Goal: Information Seeking & Learning: Learn about a topic

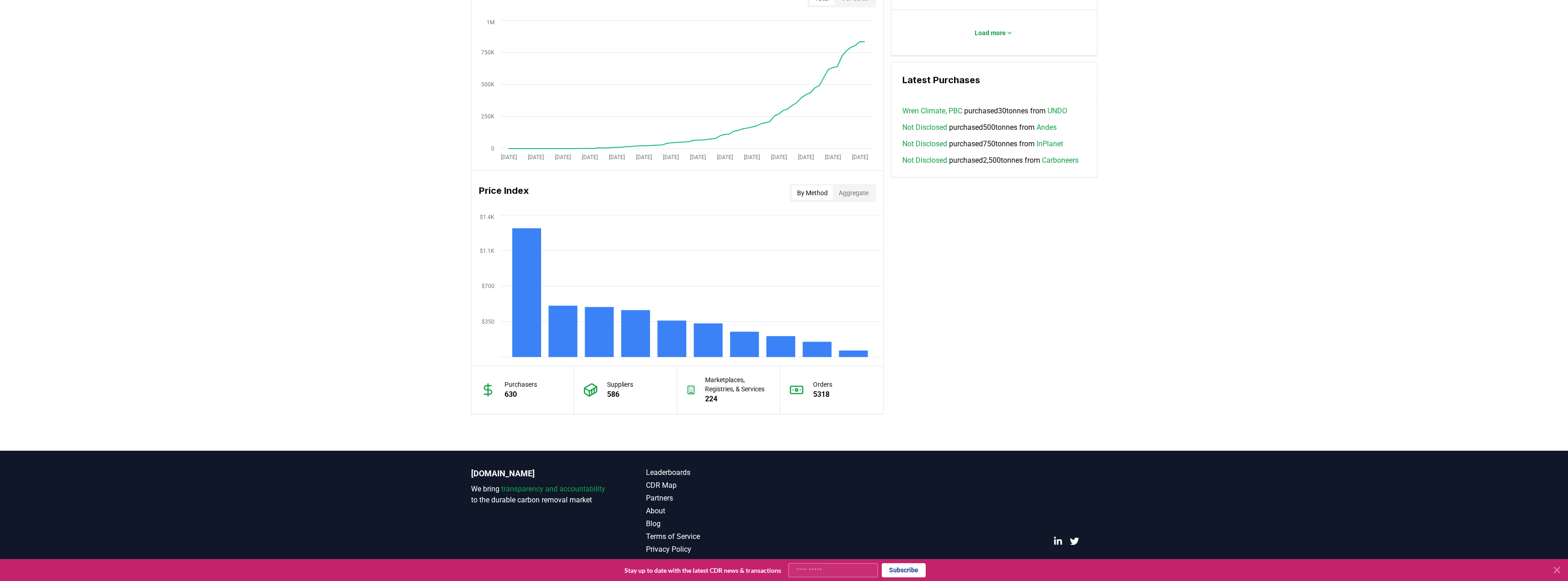
scroll to position [595, 0]
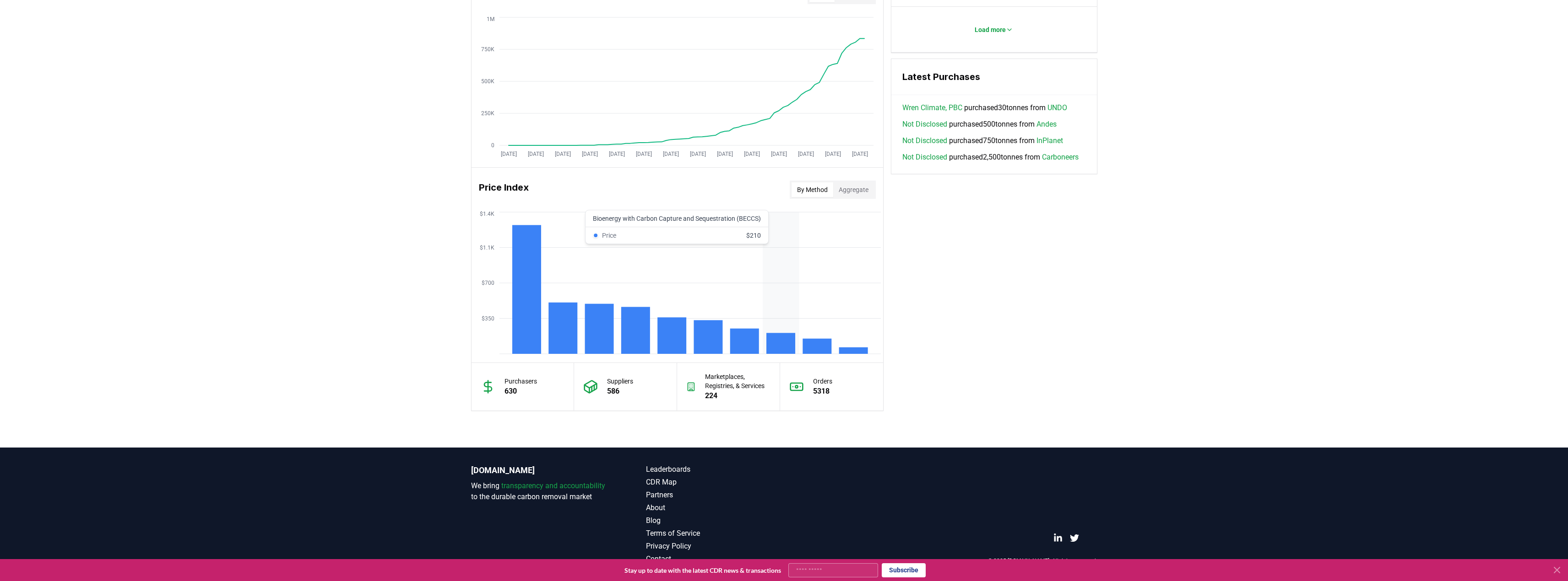
click at [785, 351] on rect at bounding box center [780, 343] width 29 height 21
click at [842, 195] on button "Aggregate" at bounding box center [853, 190] width 41 height 15
click at [815, 188] on button "By Method" at bounding box center [813, 190] width 42 height 15
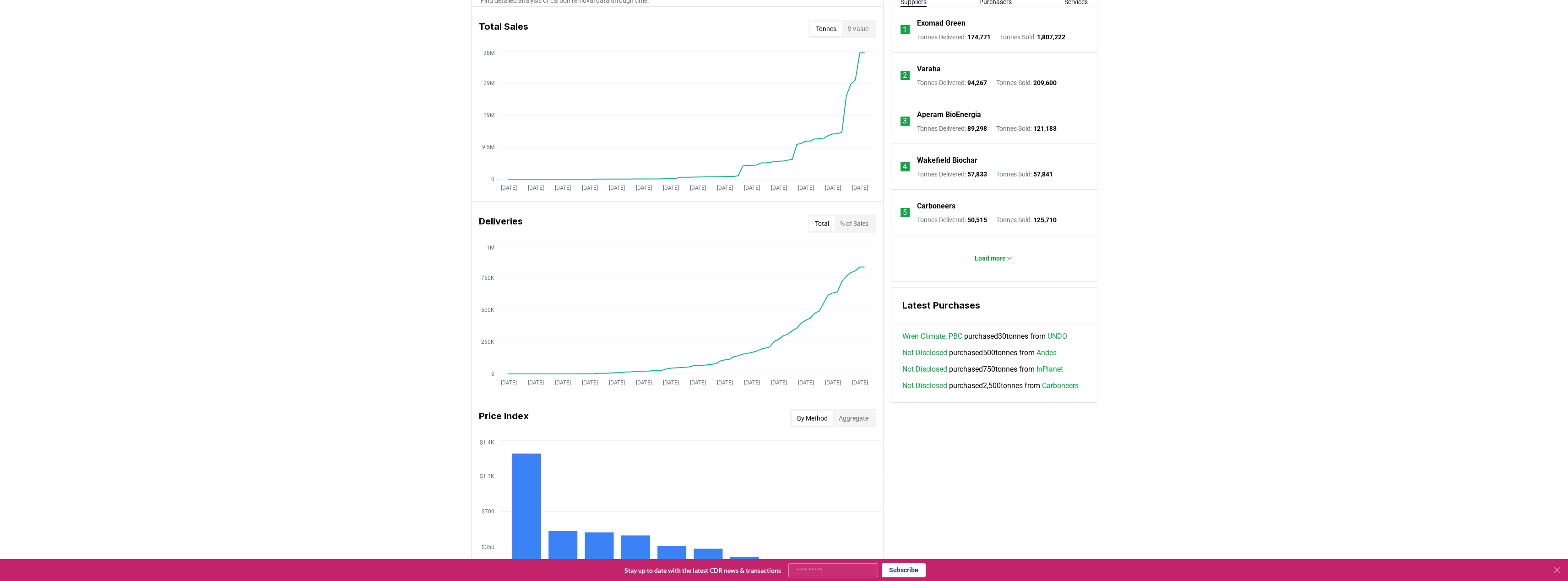
scroll to position [137, 0]
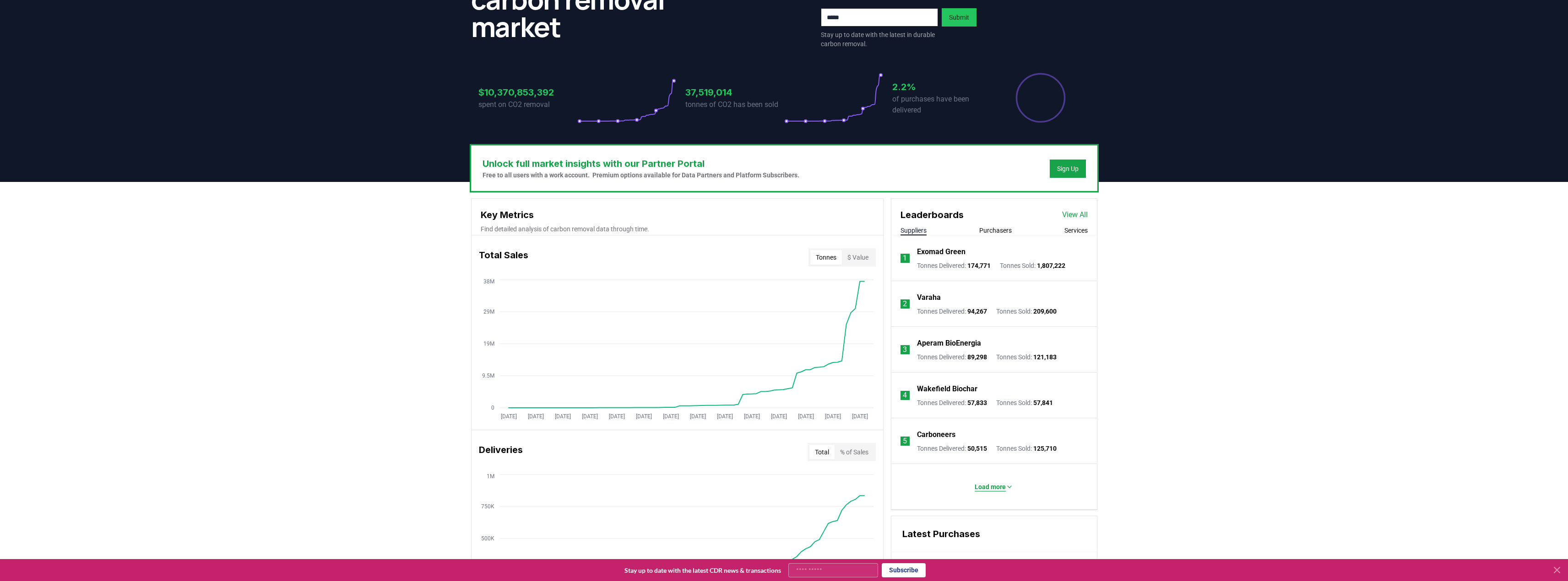
click at [989, 486] on p "Load more" at bounding box center [990, 487] width 31 height 9
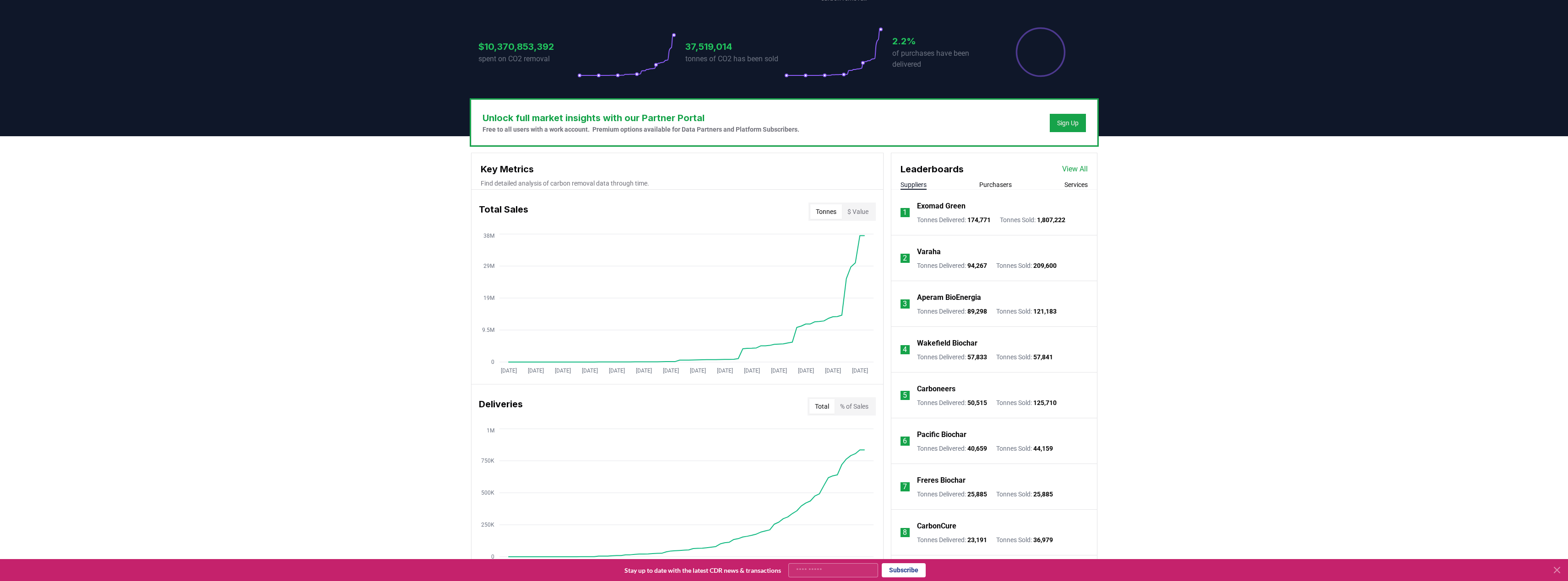
scroll to position [0, 0]
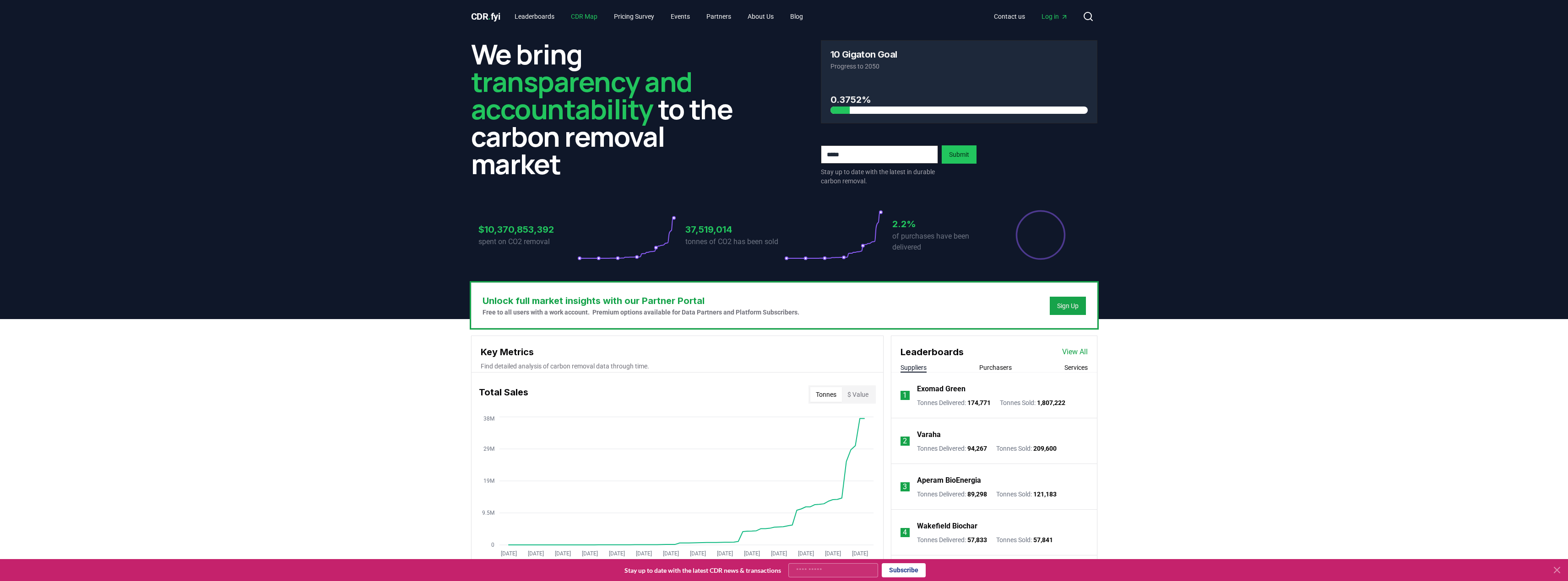
click at [597, 17] on link "CDR Map" at bounding box center [584, 16] width 41 height 16
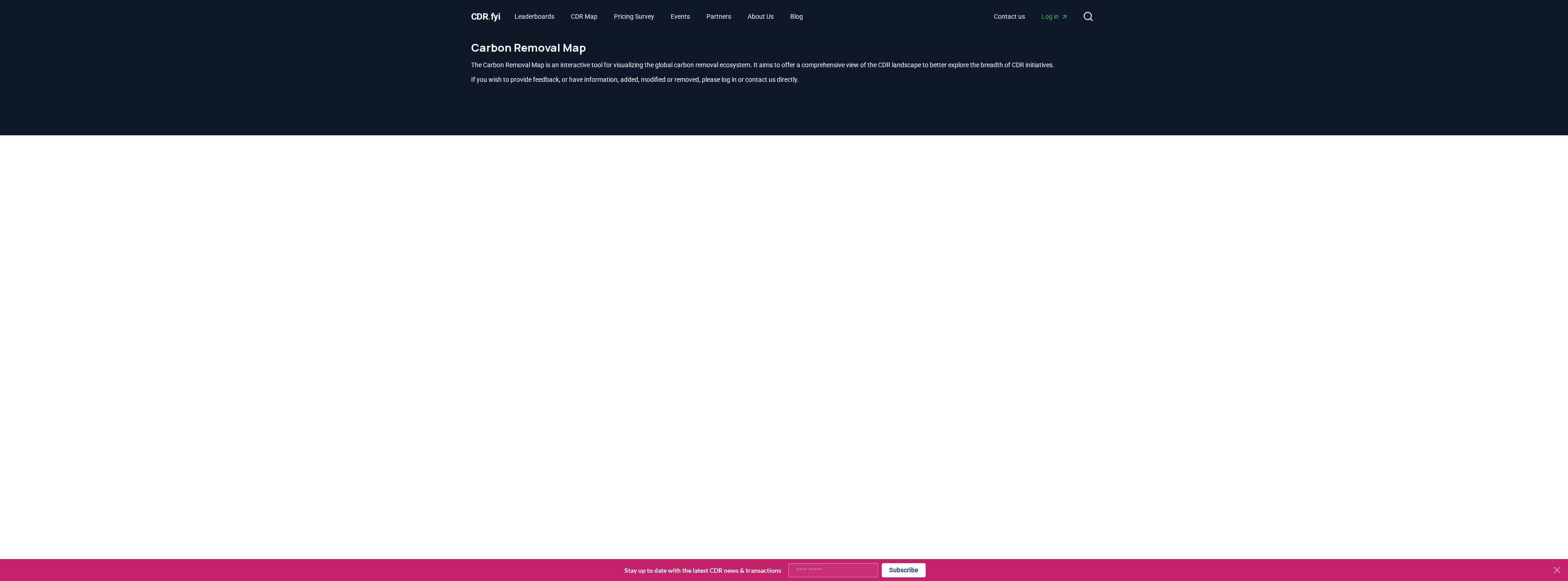
click at [1248, 314] on div at bounding box center [784, 363] width 1568 height 457
click at [356, 230] on div at bounding box center [784, 363] width 1568 height 457
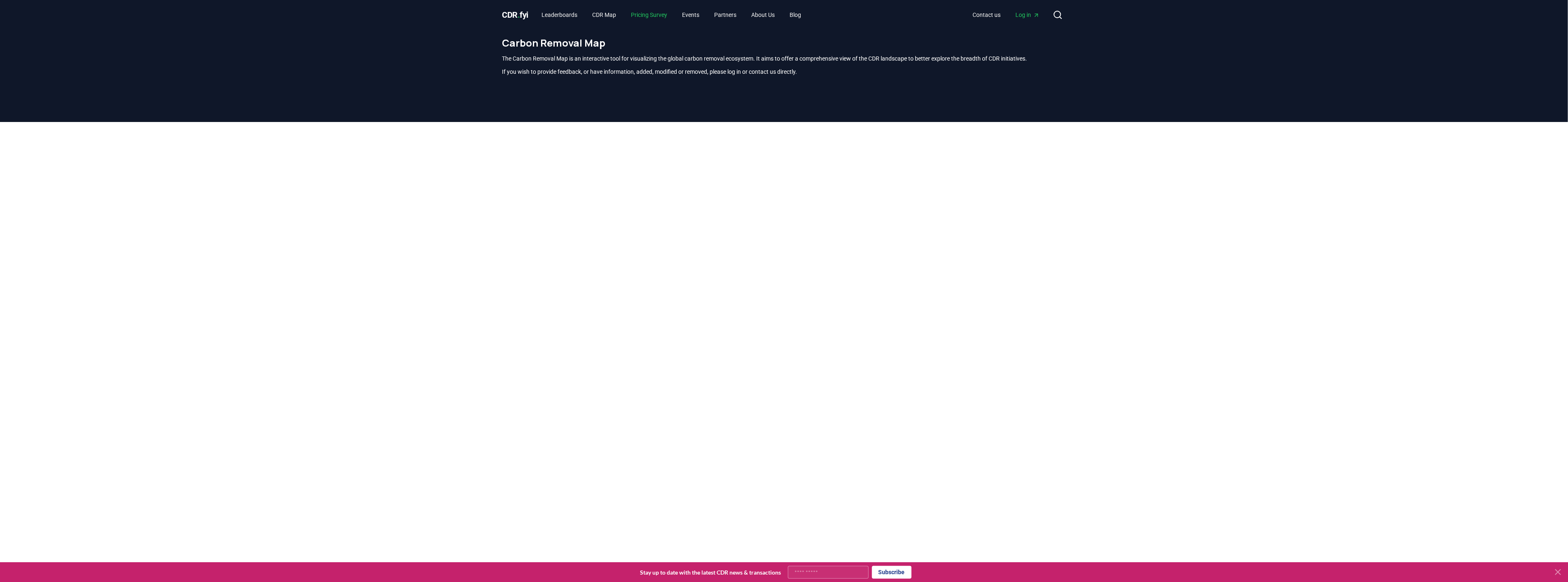
click at [656, 16] on link "Pricing Survey" at bounding box center [649, 15] width 49 height 15
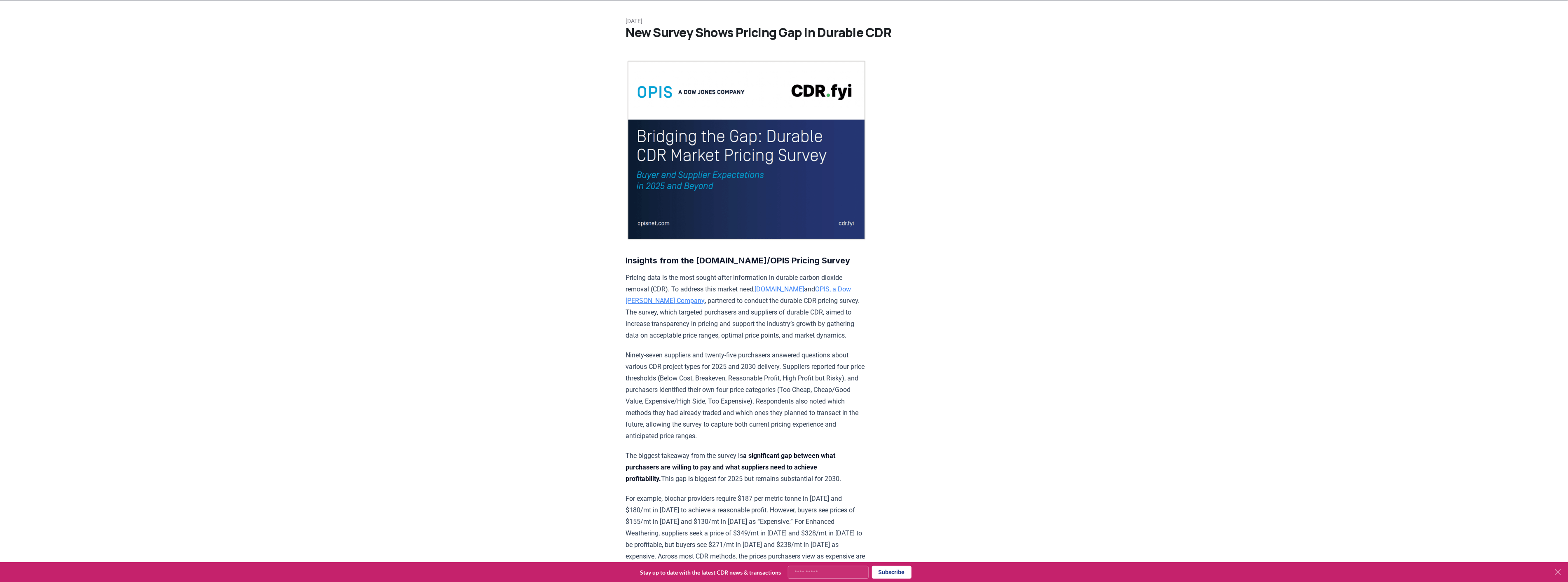
scroll to position [46, 0]
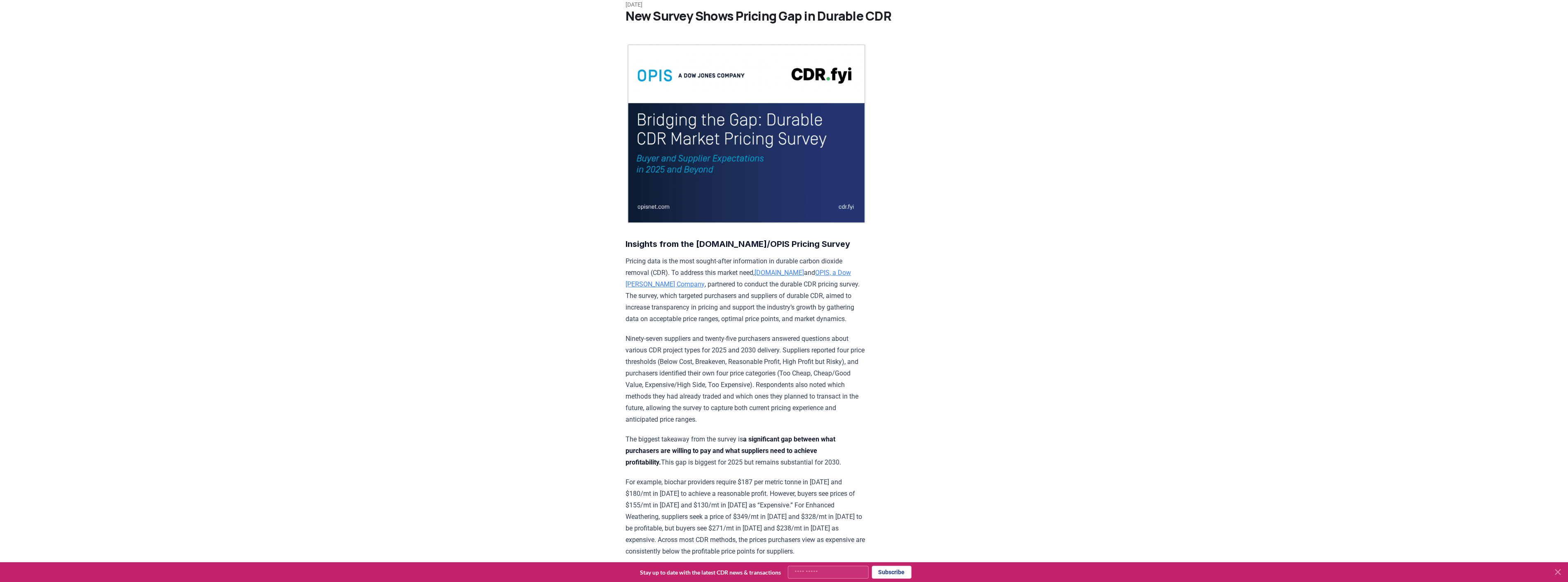
click at [685, 257] on p "Pricing data is the most sought-after information in durable carbon dioxide rem…" at bounding box center [746, 290] width 241 height 69
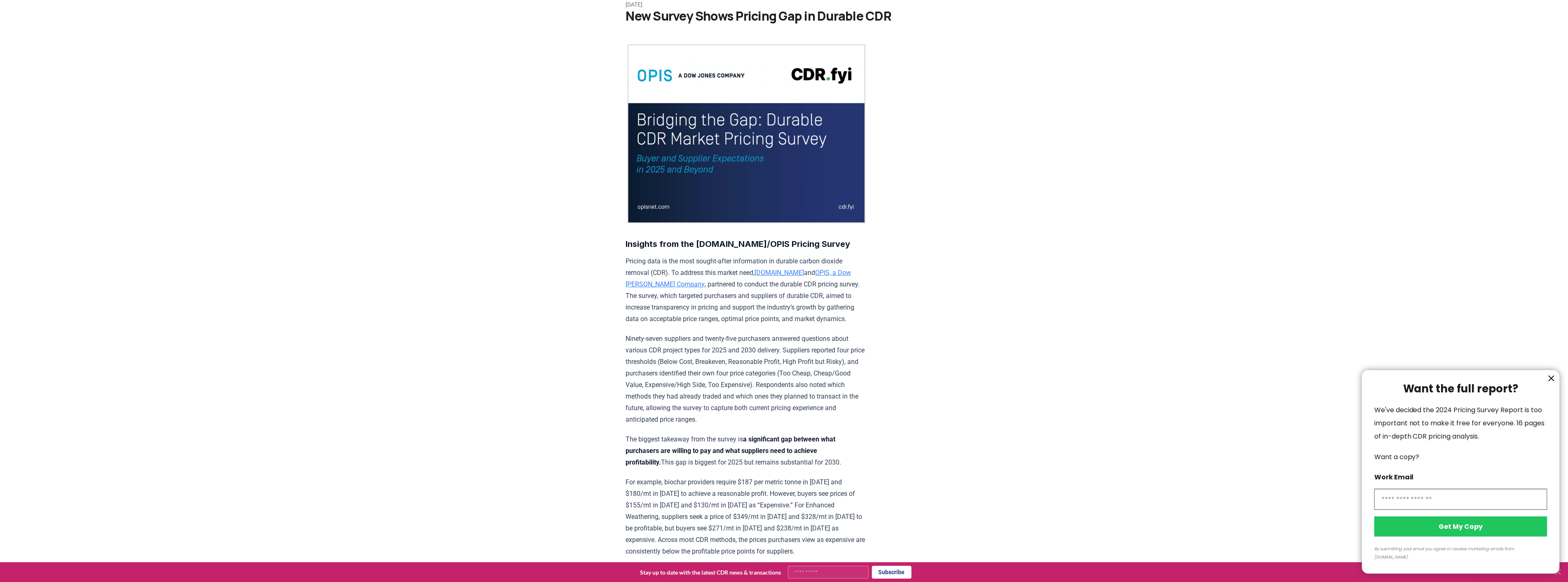
click at [678, 275] on div at bounding box center [784, 291] width 1568 height 582
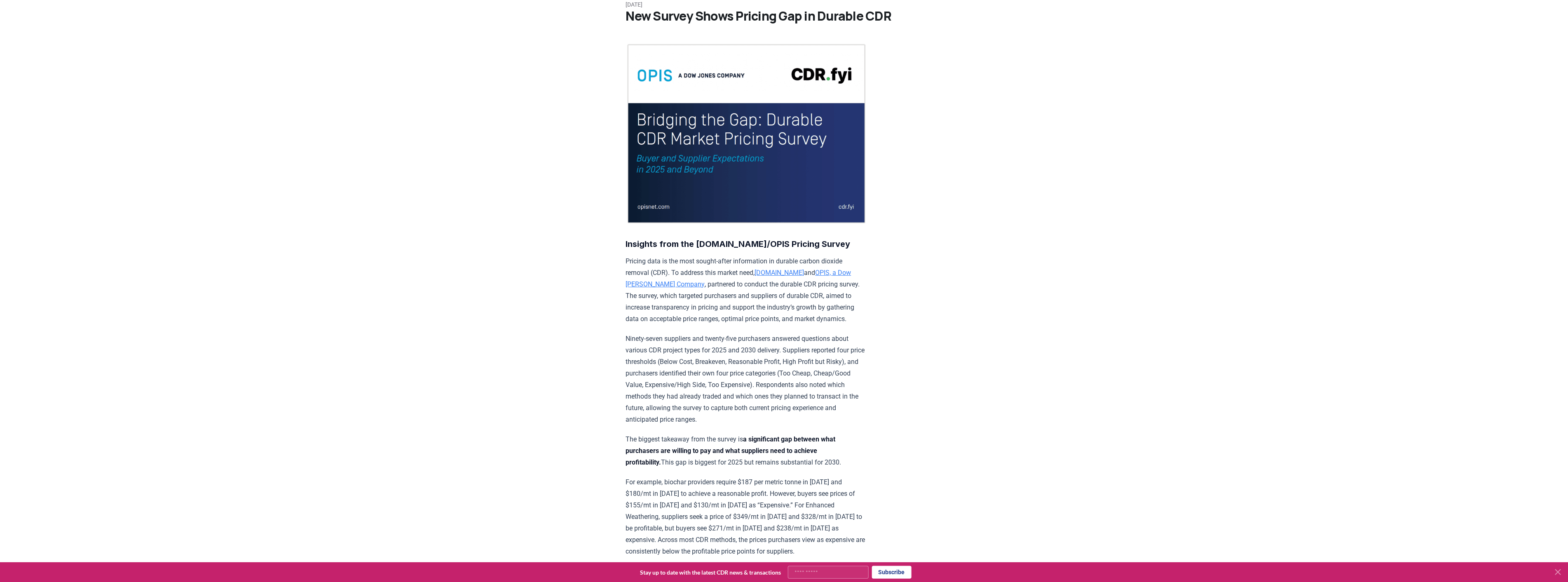
click at [723, 268] on p "Pricing data is the most sought-after information in durable carbon dioxide rem…" at bounding box center [746, 290] width 241 height 69
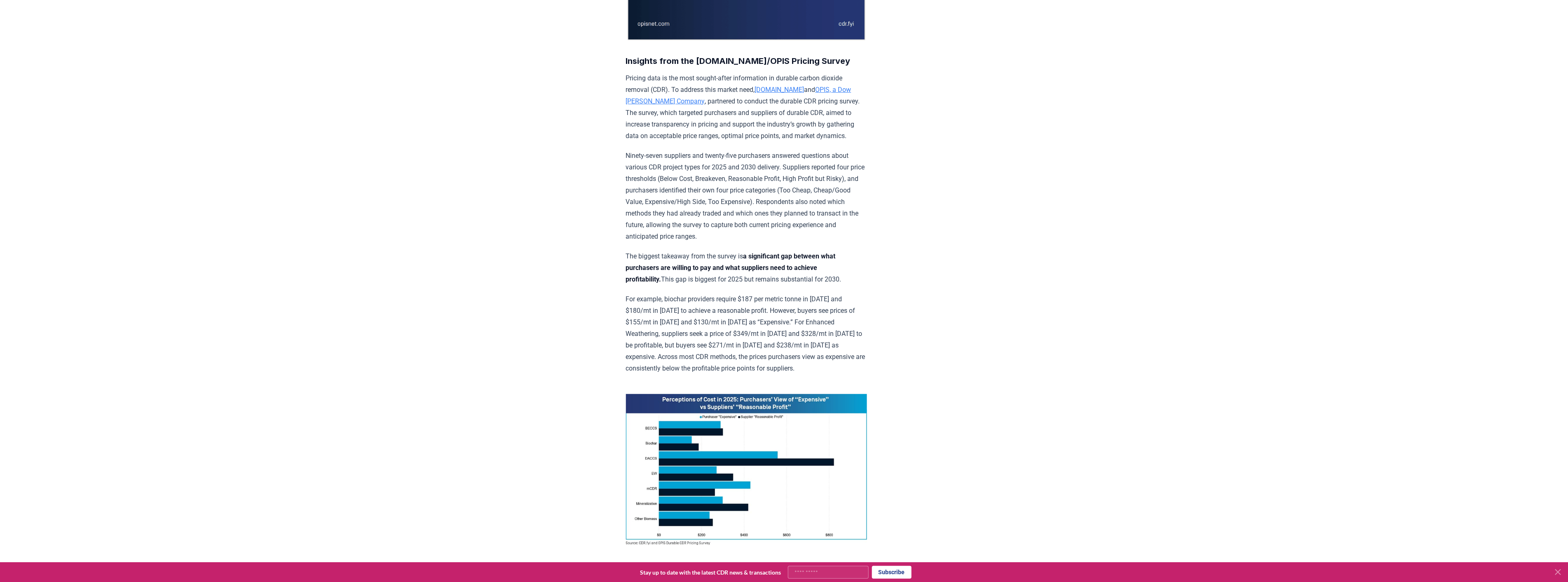
scroll to position [275, 0]
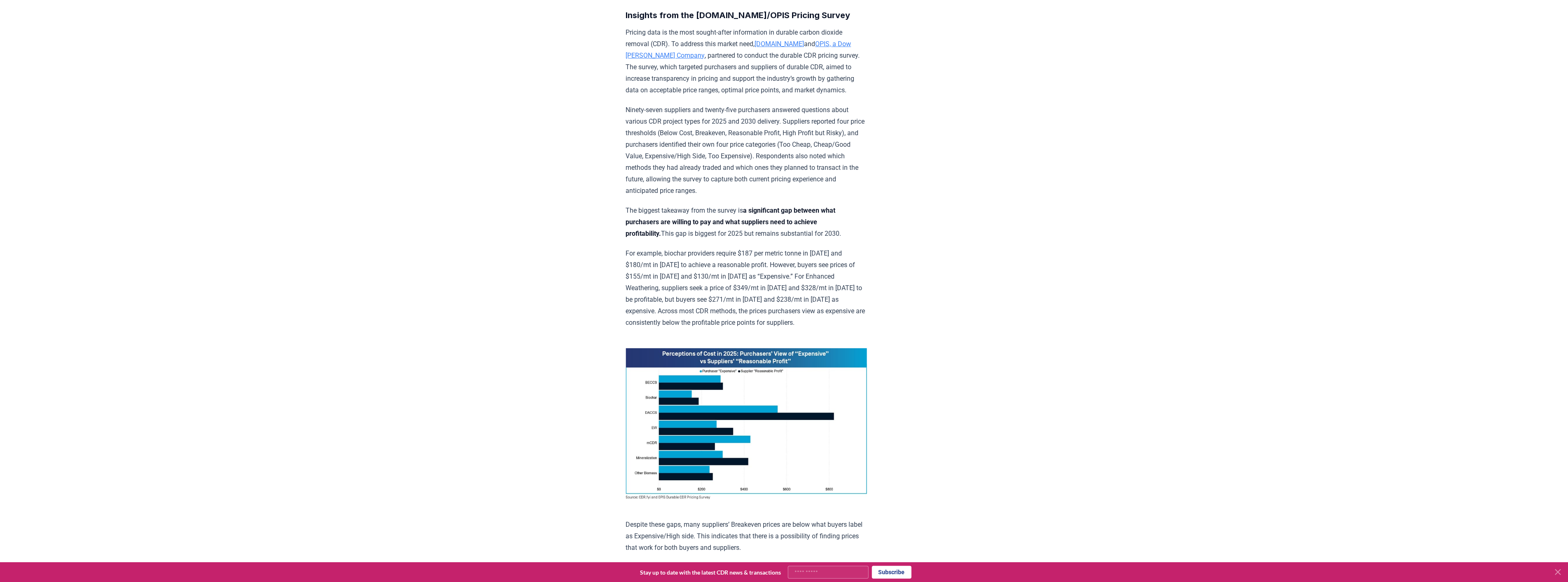
click at [755, 228] on p "The biggest takeaway from the survey is a significant gap between what purchase…" at bounding box center [746, 222] width 241 height 35
drag, startPoint x: 763, startPoint y: 216, endPoint x: 749, endPoint y: 203, distance: 19.1
click at [763, 219] on strong "a significant gap between what purchasers are willing to pay and what suppliers…" at bounding box center [730, 222] width 210 height 31
click at [670, 110] on p "Ninety-seven suppliers and twenty-five purchasers answered questions about vari…" at bounding box center [746, 150] width 241 height 93
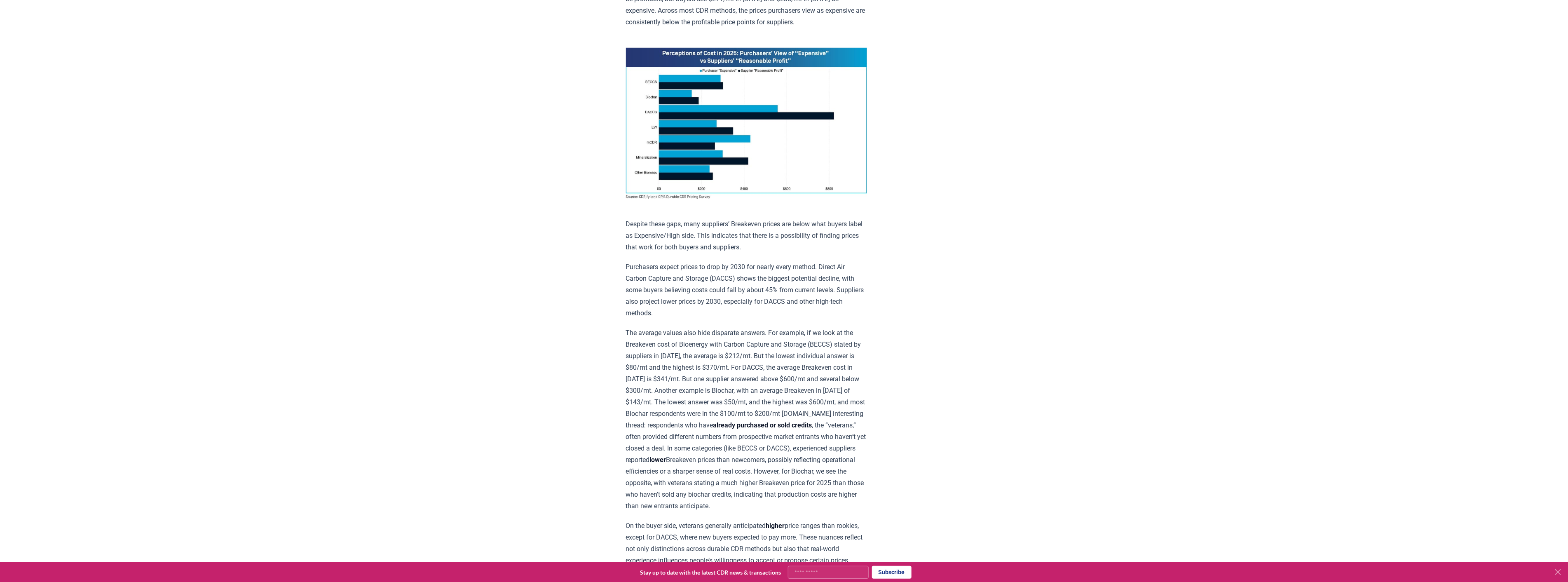
scroll to position [595, 0]
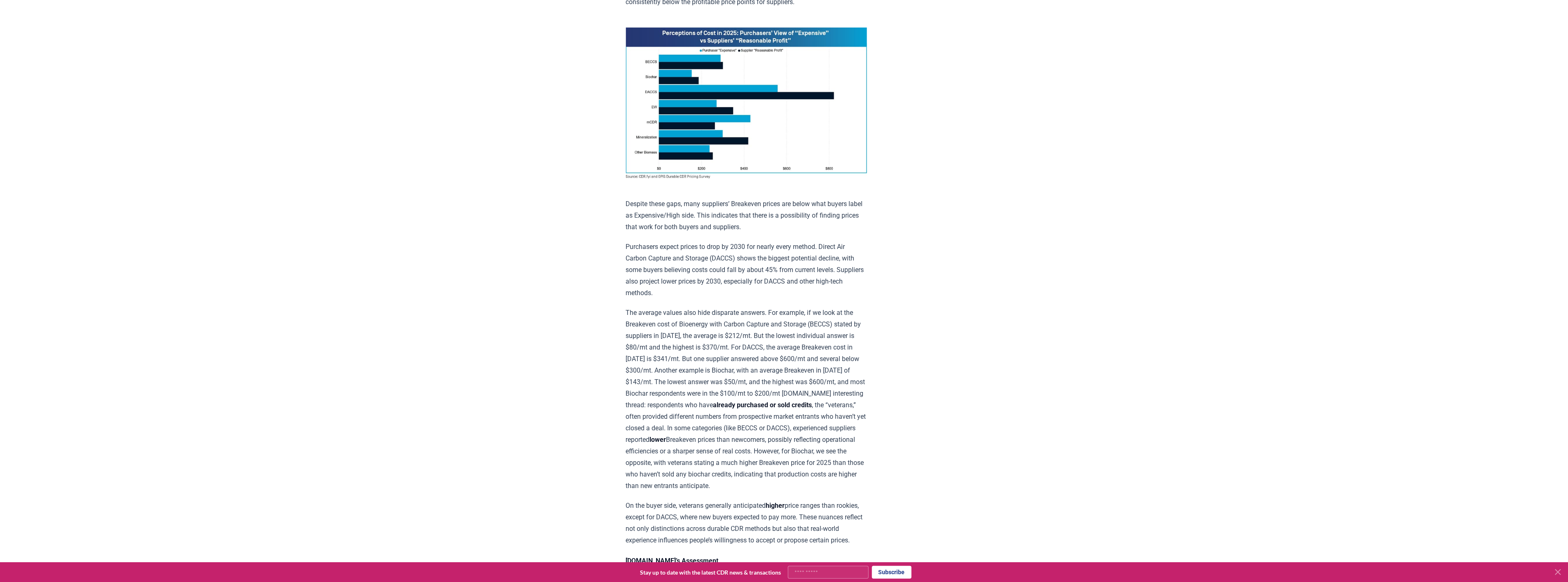
click at [772, 286] on p "Purchasers expect prices to drop by 2030 for nearly every method. Direct Air Ca…" at bounding box center [746, 270] width 241 height 58
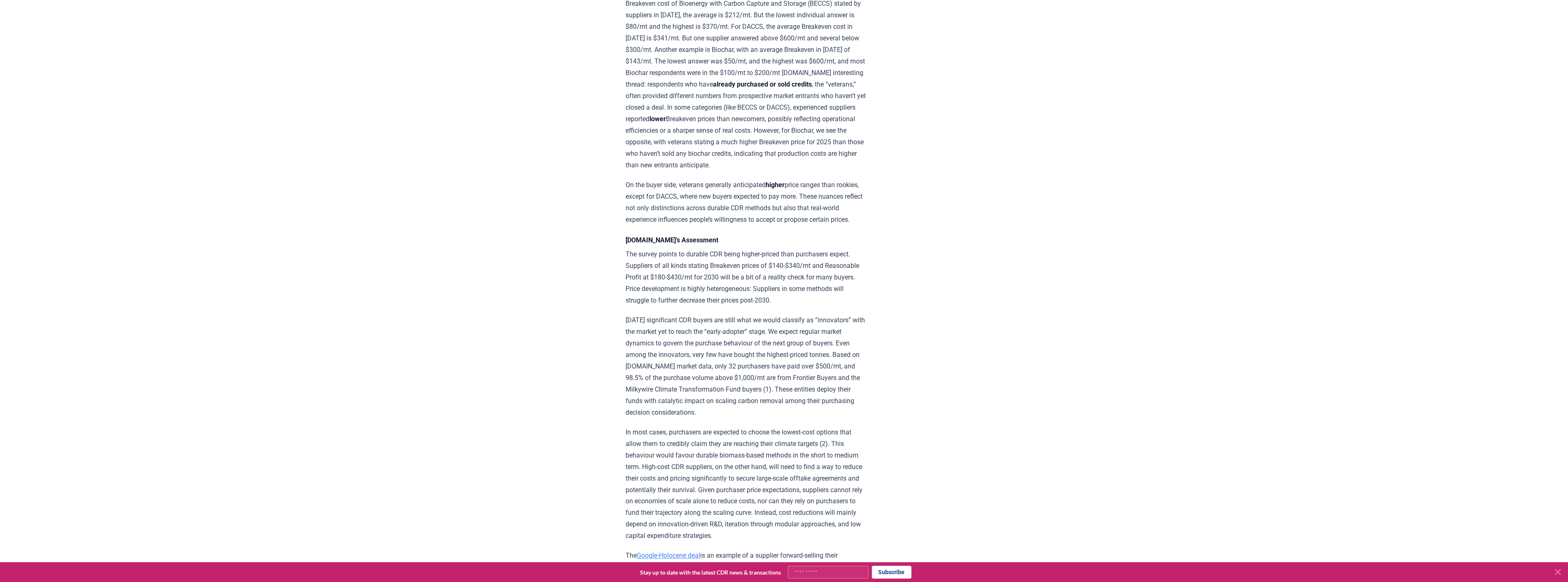
scroll to position [1008, 0]
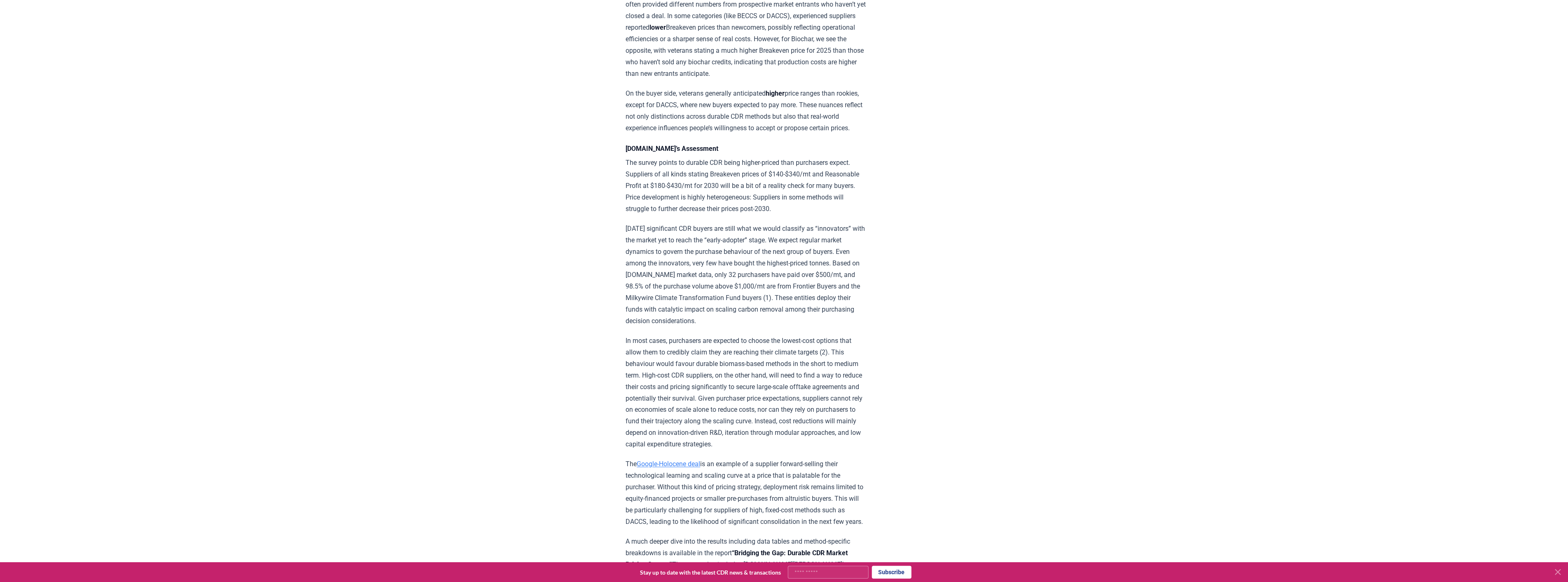
click at [727, 279] on p "[DATE] significant CDR buyers are still what we would classify as “innovators” …" at bounding box center [746, 275] width 241 height 104
click at [707, 271] on p "[DATE] significant CDR buyers are still what we would classify as “innovators” …" at bounding box center [746, 275] width 241 height 104
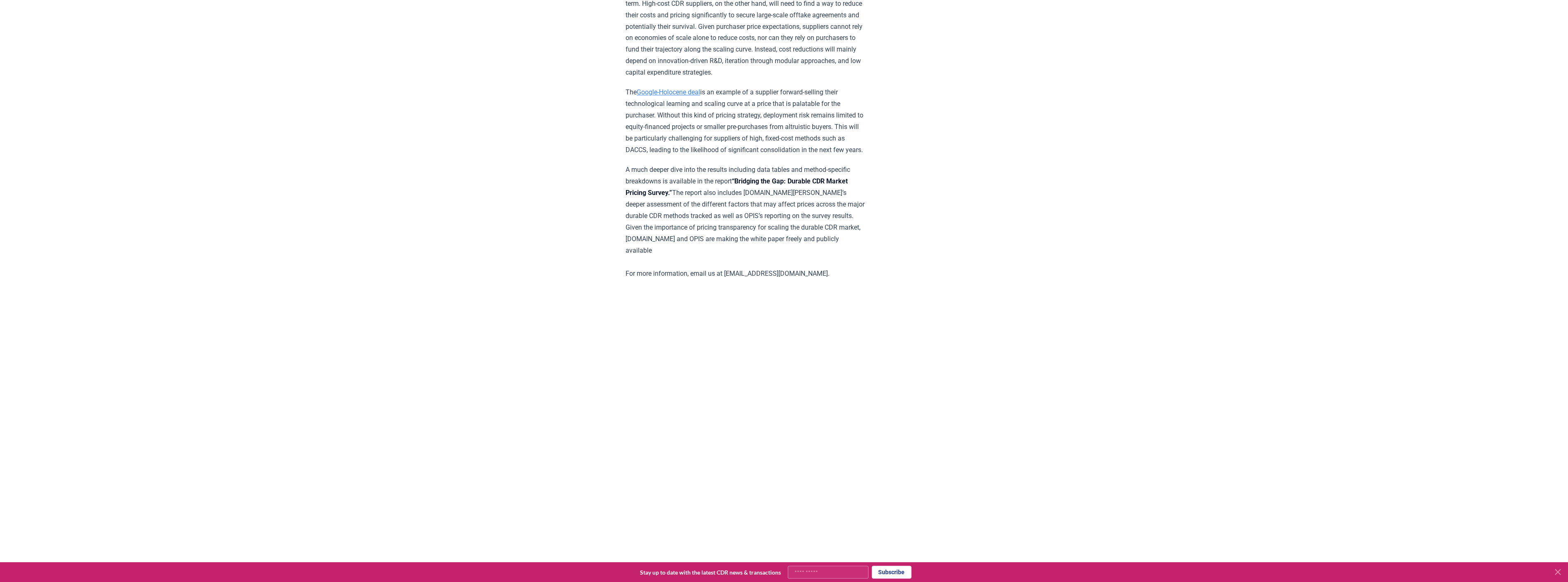
scroll to position [1557, 0]
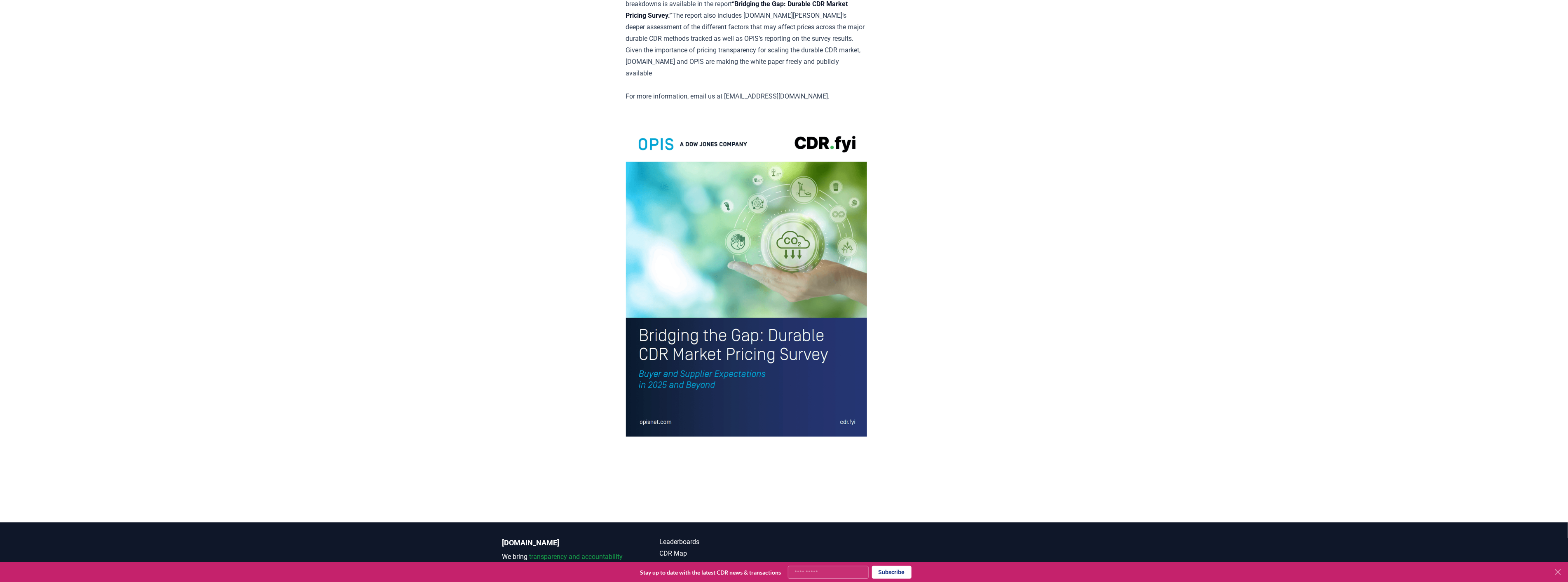
click at [778, 282] on img at bounding box center [746, 279] width 241 height 315
click at [765, 380] on img at bounding box center [746, 279] width 241 height 315
click at [826, 405] on img at bounding box center [746, 279] width 241 height 315
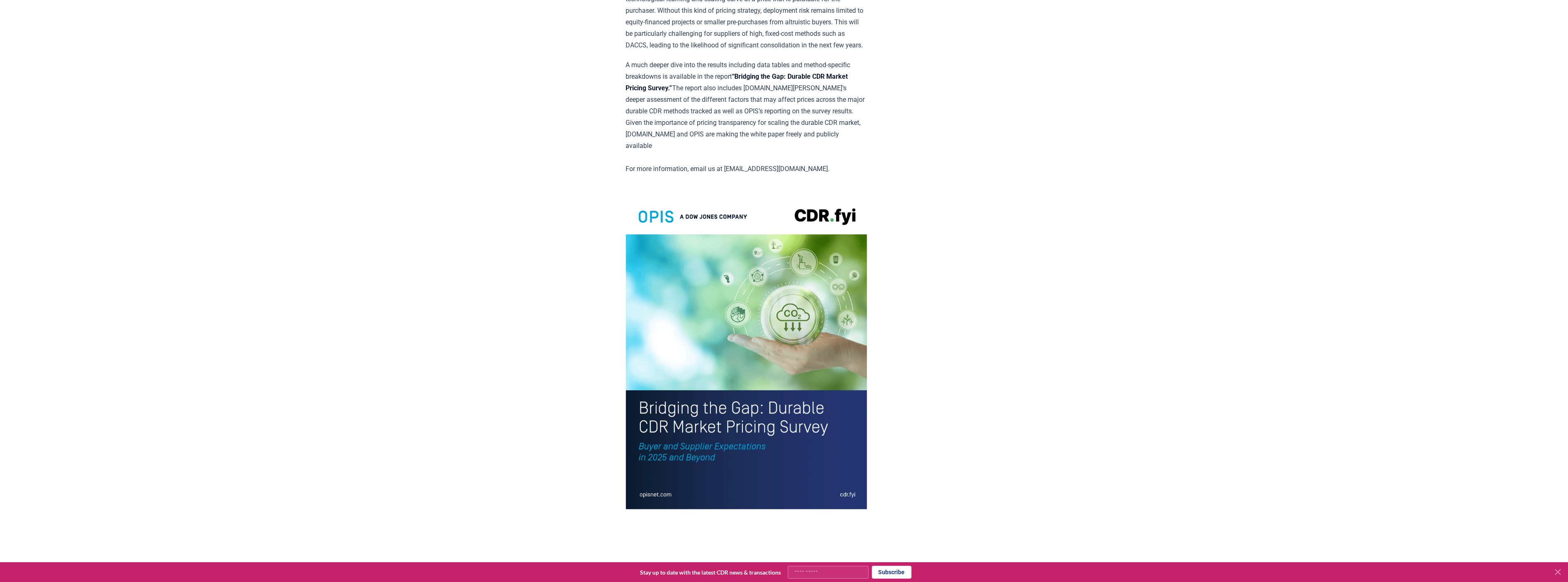
scroll to position [1465, 0]
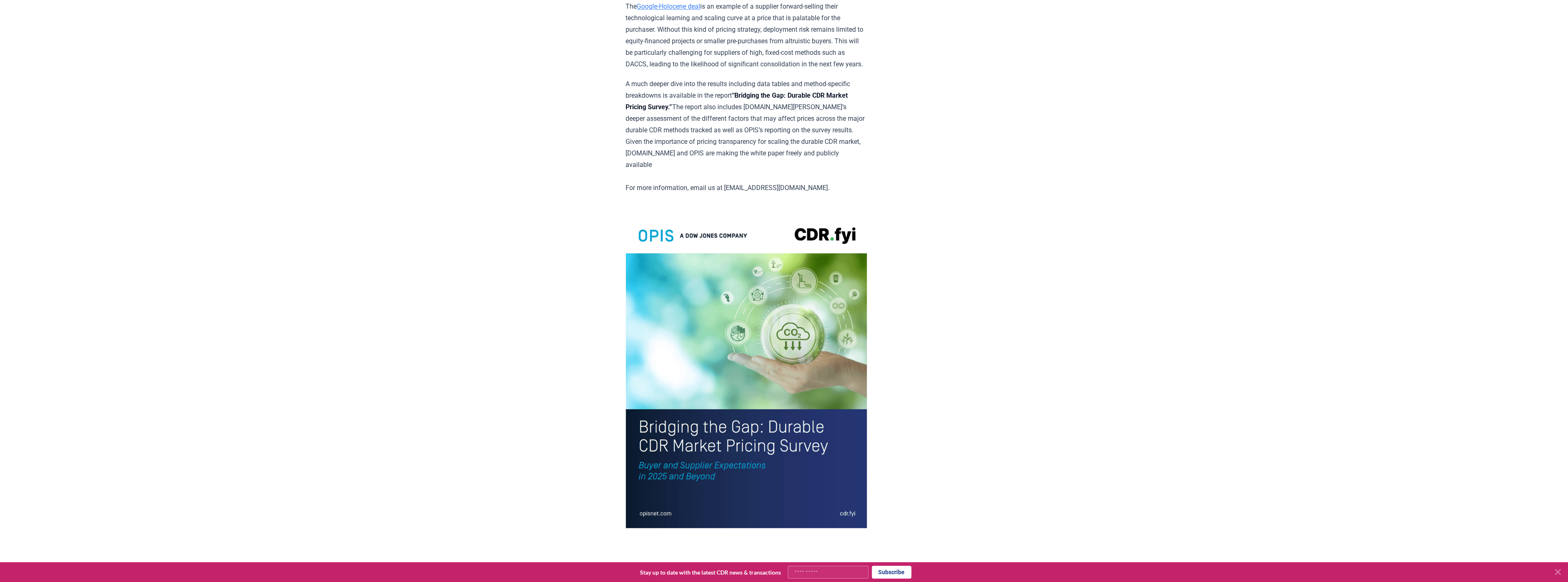
click at [806, 298] on img at bounding box center [746, 371] width 241 height 315
click at [775, 294] on img at bounding box center [746, 371] width 241 height 315
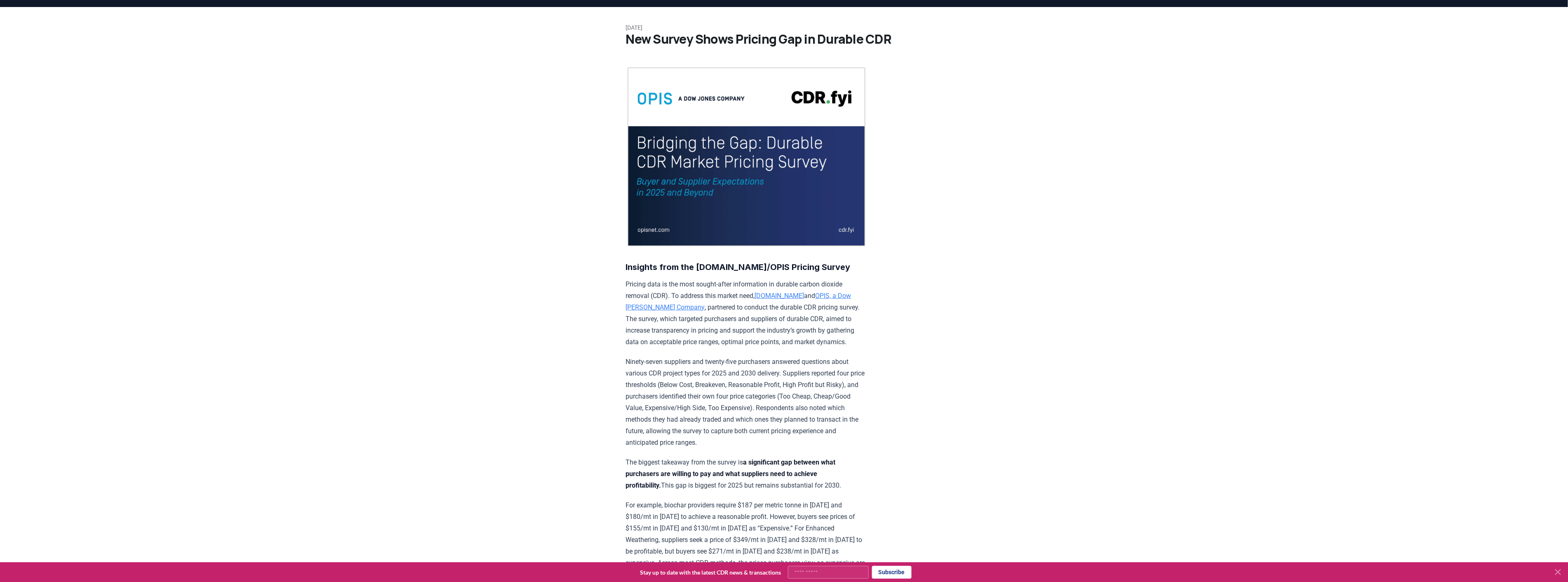
scroll to position [0, 0]
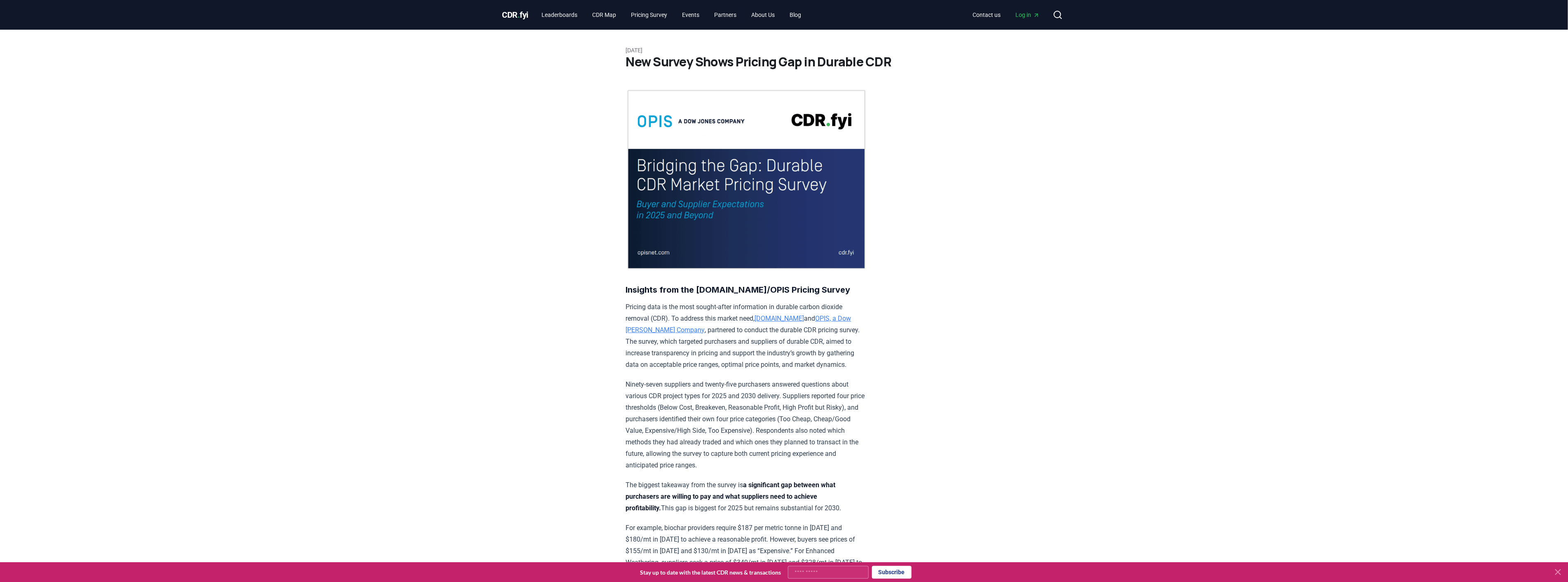
click at [697, 183] on img at bounding box center [746, 179] width 241 height 181
click at [679, 234] on img at bounding box center [746, 179] width 241 height 181
drag, startPoint x: 651, startPoint y: 271, endPoint x: 733, endPoint y: 290, distance: 84.2
click at [721, 321] on p "Pricing data is the most sought-after information in durable carbon dioxide rem…" at bounding box center [746, 336] width 241 height 69
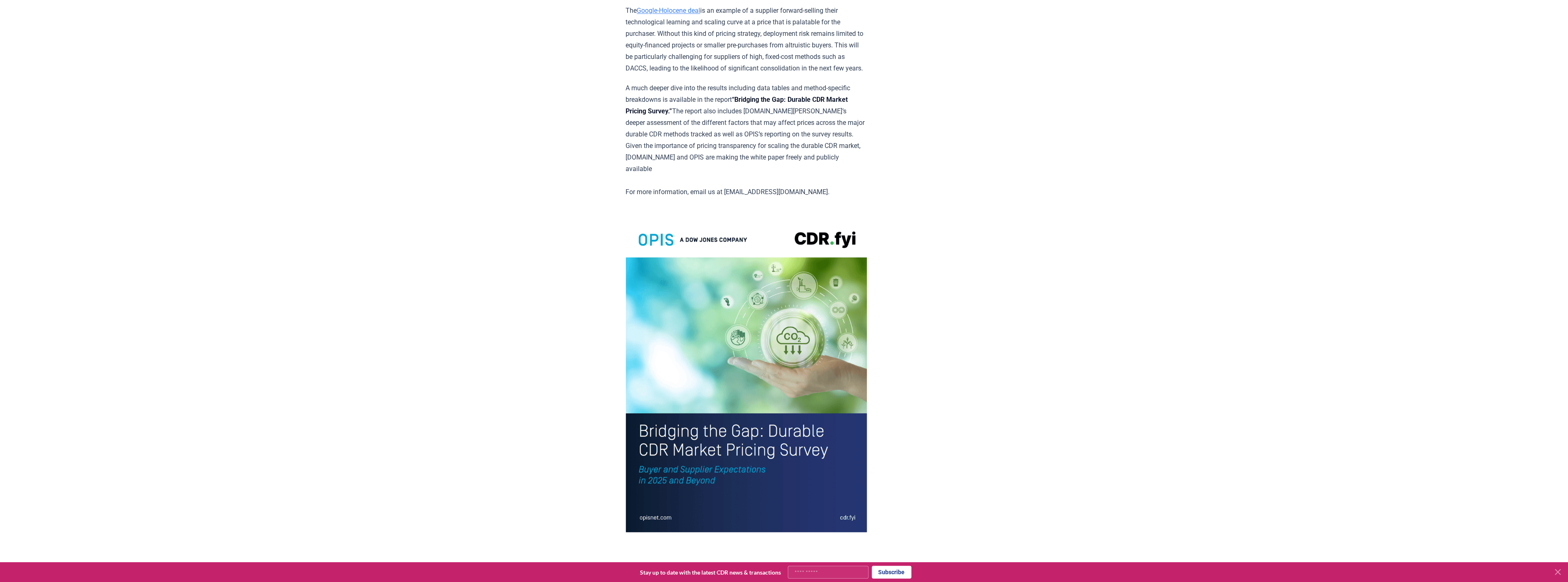
scroll to position [1632, 0]
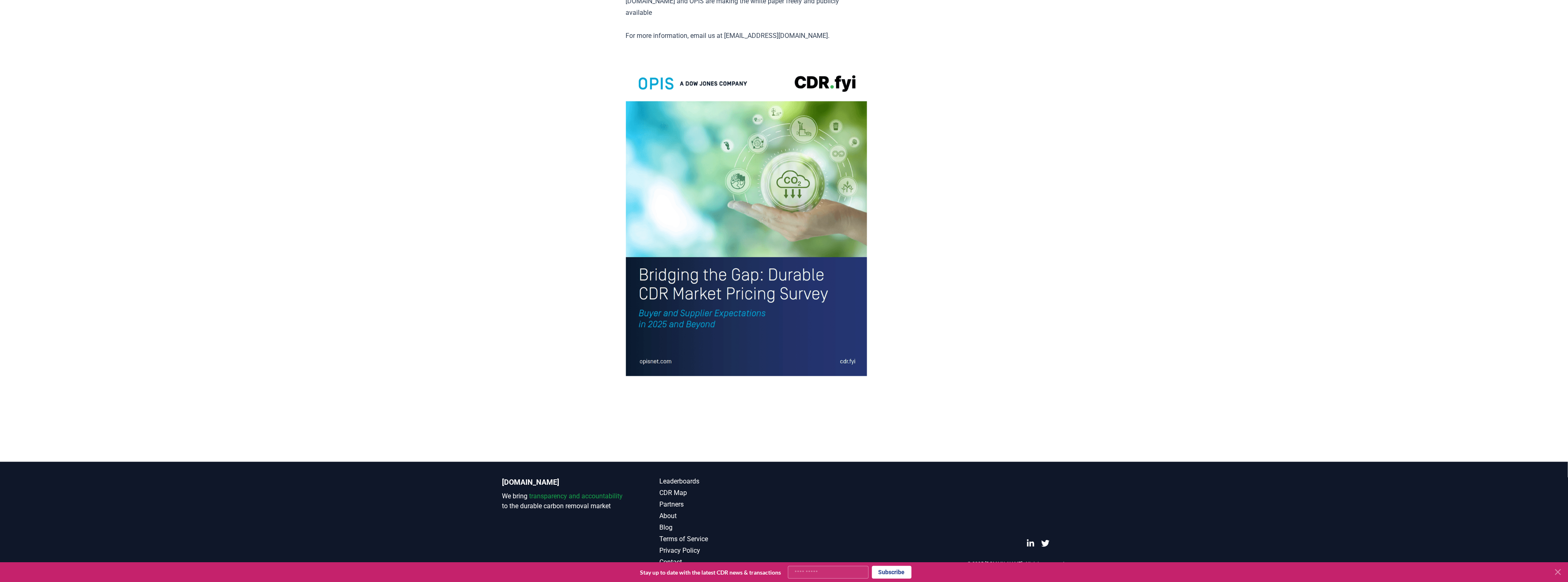
click at [779, 314] on img at bounding box center [746, 219] width 241 height 315
